Goal: Navigation & Orientation: Find specific page/section

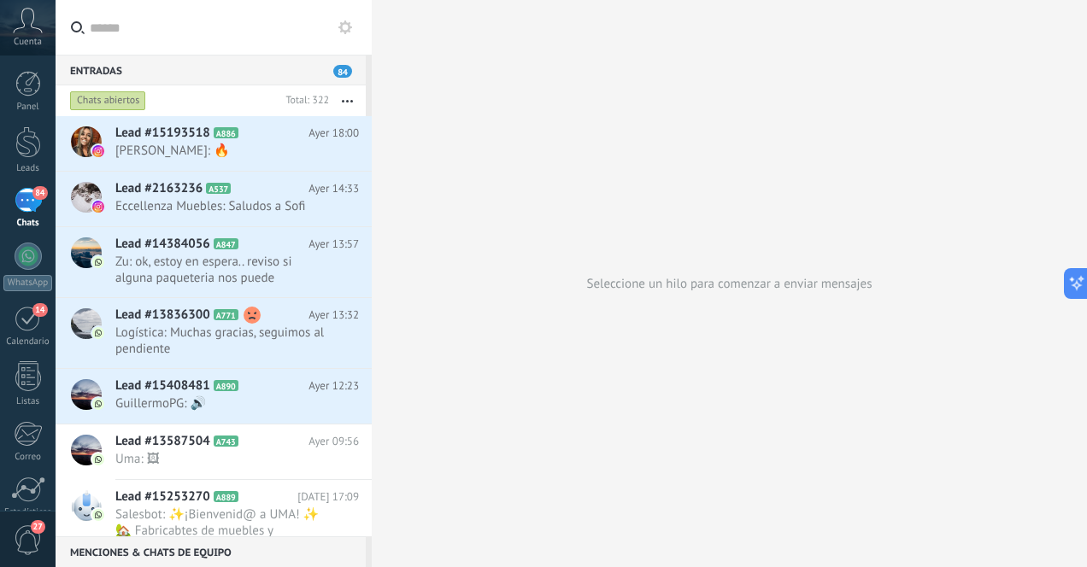
scroll to position [192, 0]
click at [36, 141] on div at bounding box center [28, 142] width 26 height 32
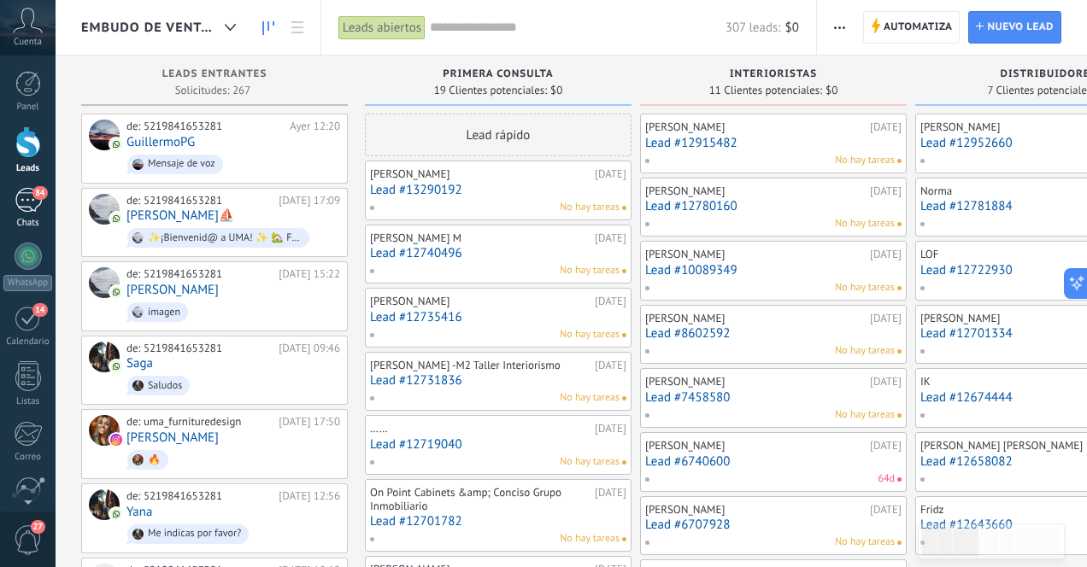
click at [24, 202] on div "84" at bounding box center [28, 200] width 27 height 25
